Goal: Find specific page/section: Find specific page/section

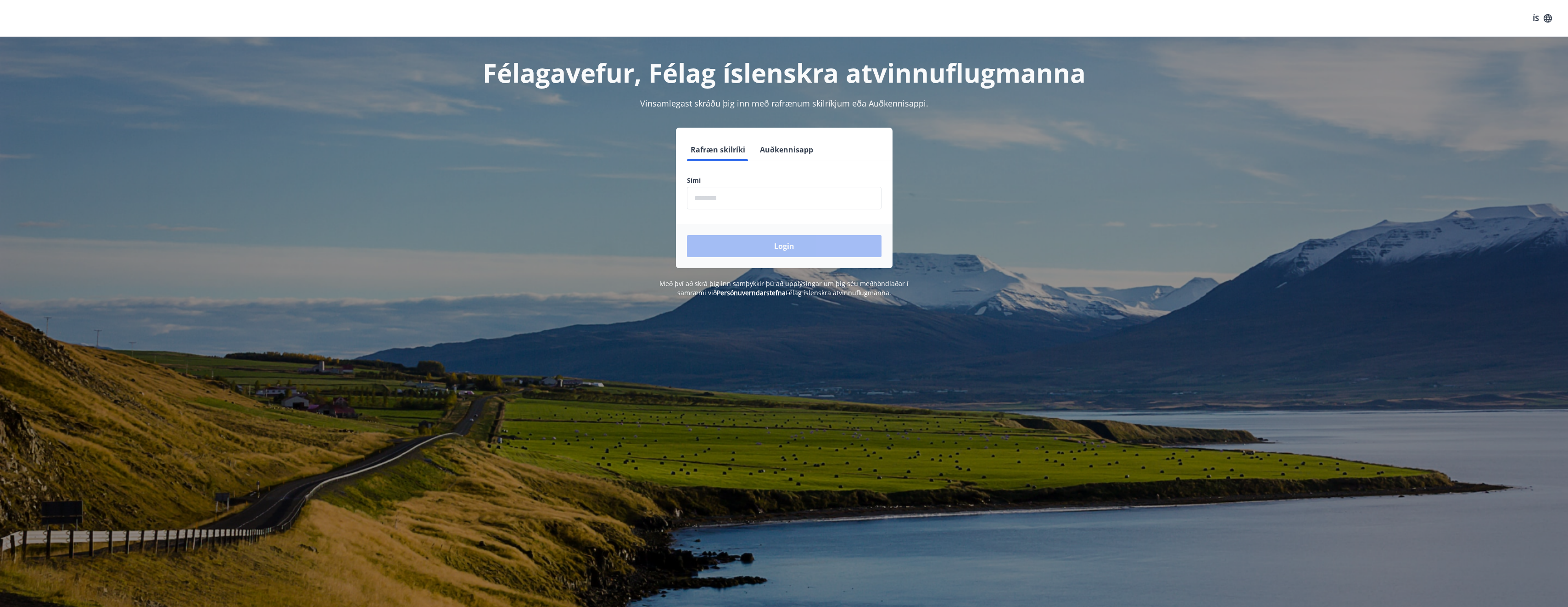
click at [793, 194] on input "phone" at bounding box center [785, 198] width 195 height 23
type input "********"
click at [742, 244] on button "Login" at bounding box center [785, 246] width 195 height 22
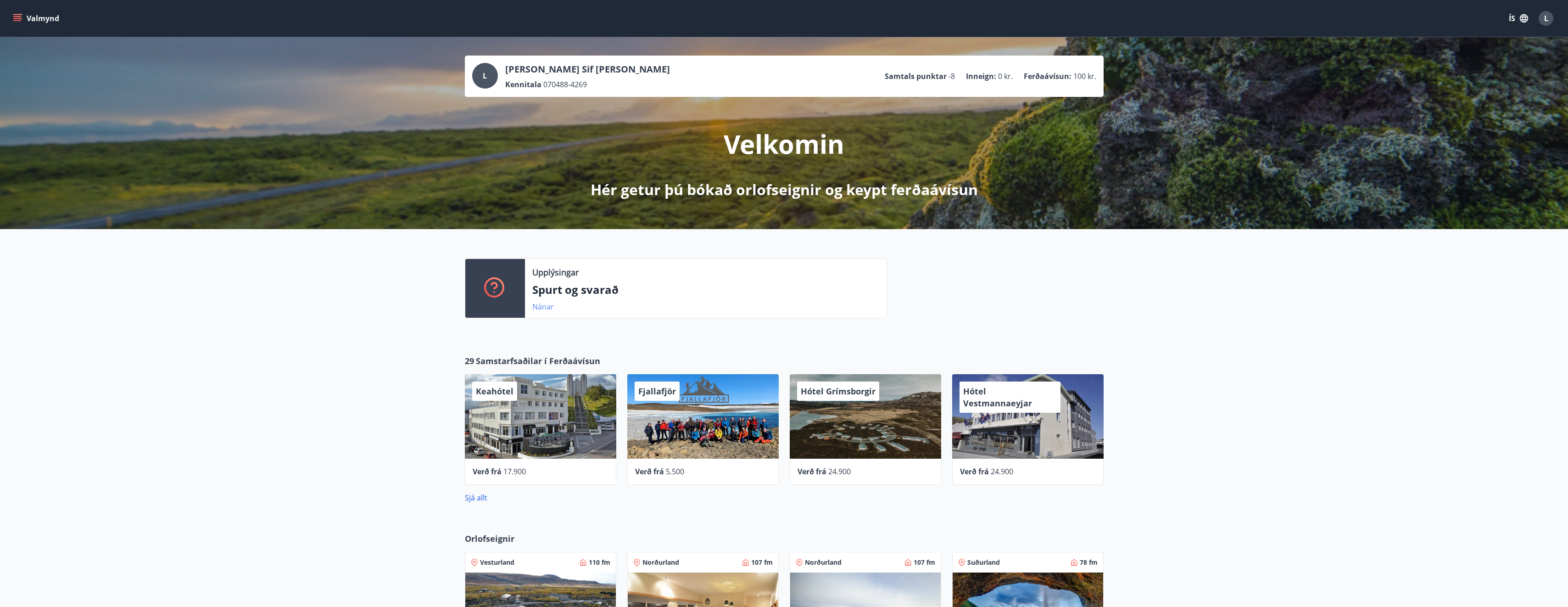
click at [548, 310] on link "Nánar" at bounding box center [542, 306] width 21 height 10
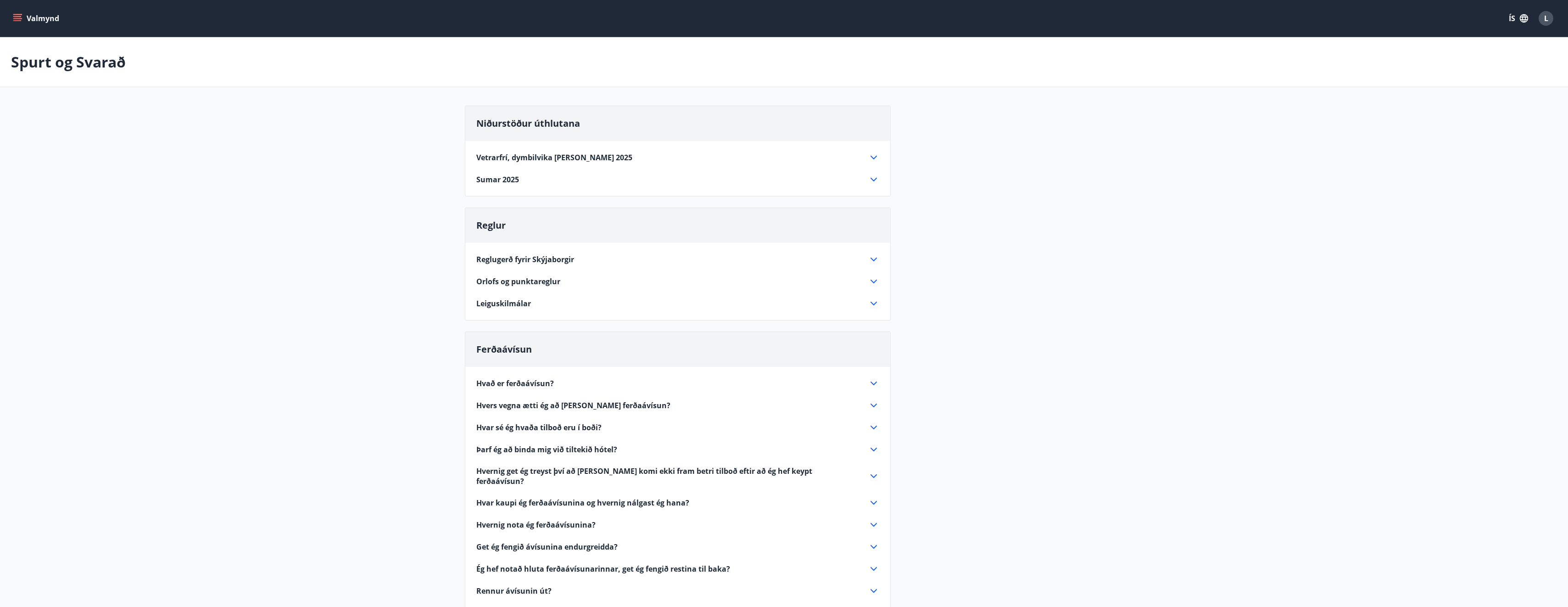
click at [580, 156] on span "Vetrarfrí, dymbilvika [PERSON_NAME] 2025" at bounding box center [555, 157] width 156 height 10
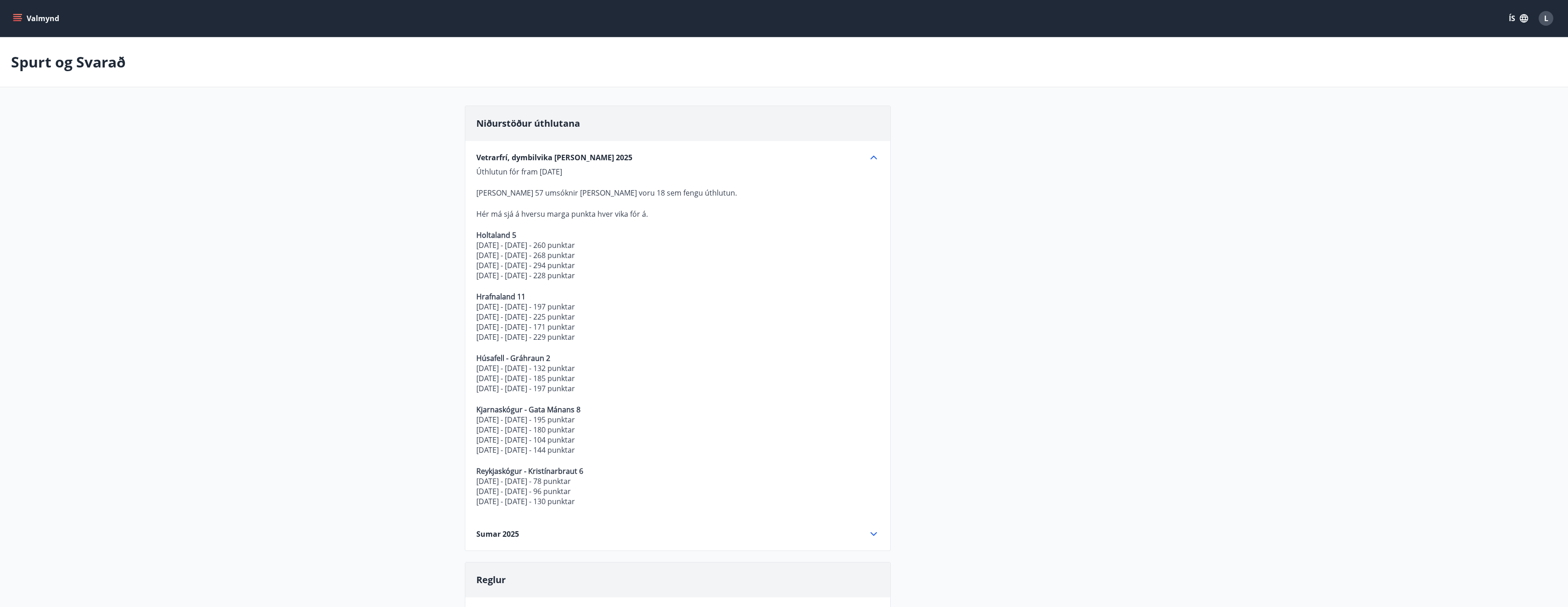
click at [580, 156] on span "Vetrarfrí, dymbilvika [PERSON_NAME] 2025" at bounding box center [555, 157] width 156 height 10
